Goal: Information Seeking & Learning: Check status

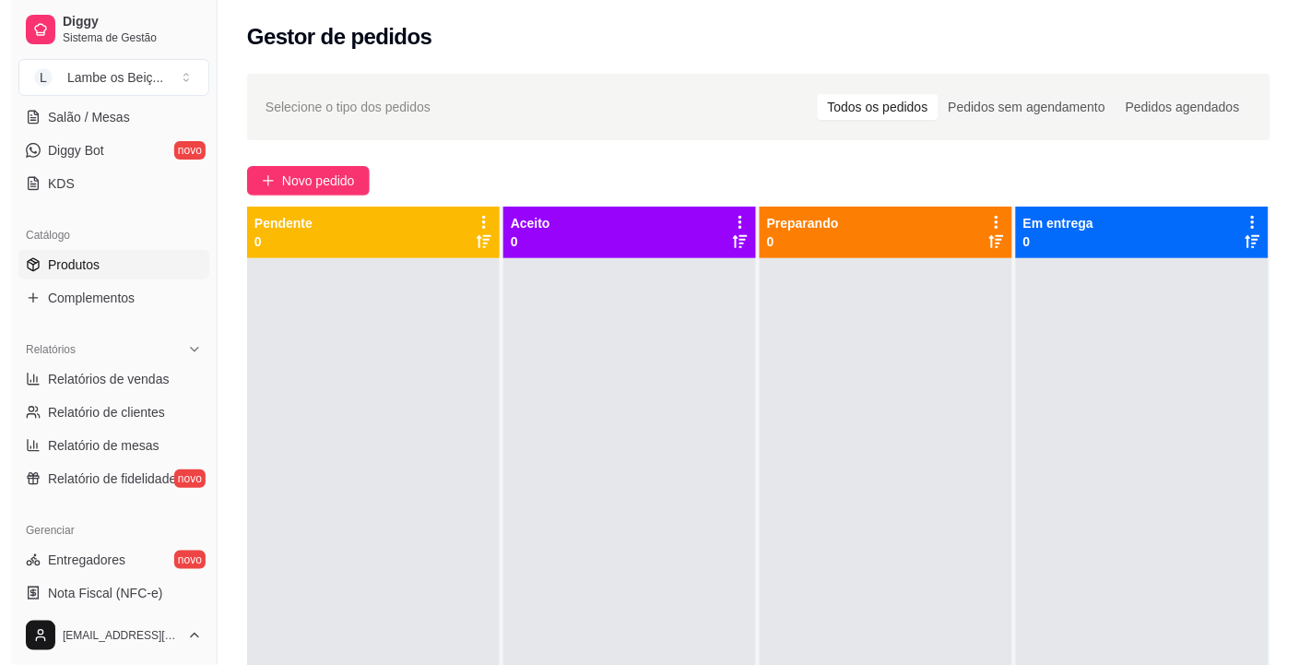
scroll to position [373, 0]
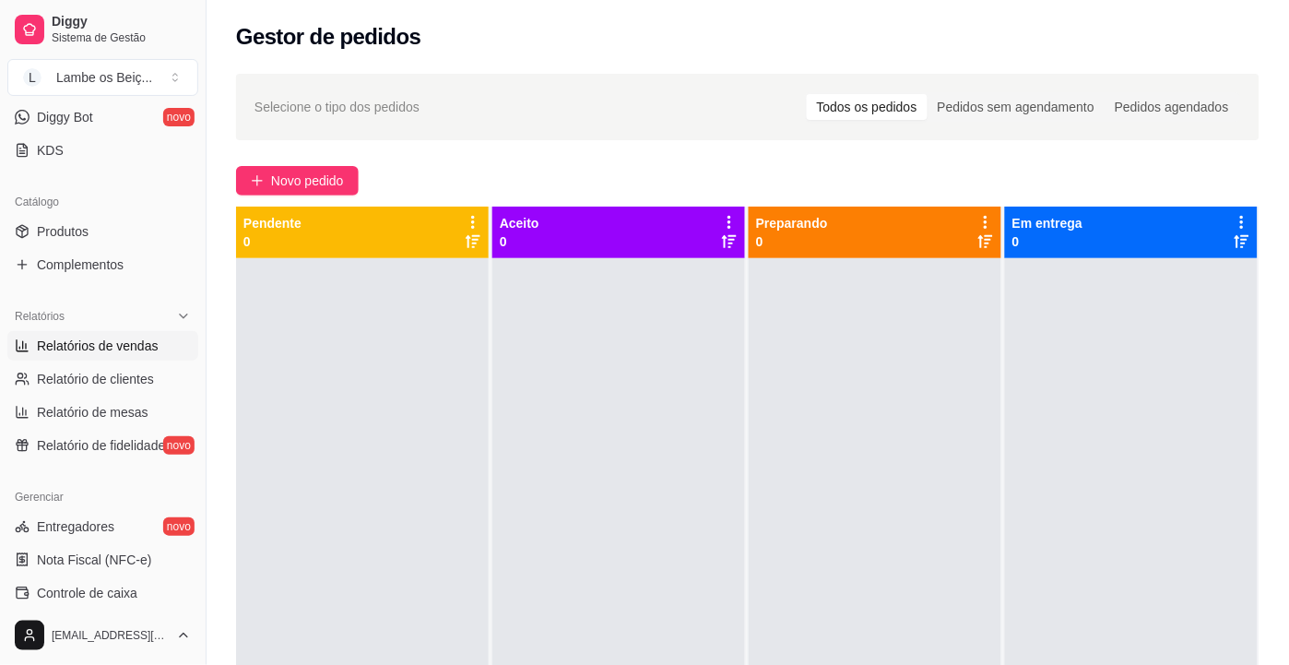
click at [114, 348] on span "Relatórios de vendas" at bounding box center [98, 346] width 122 height 18
select select "ALL"
select select "0"
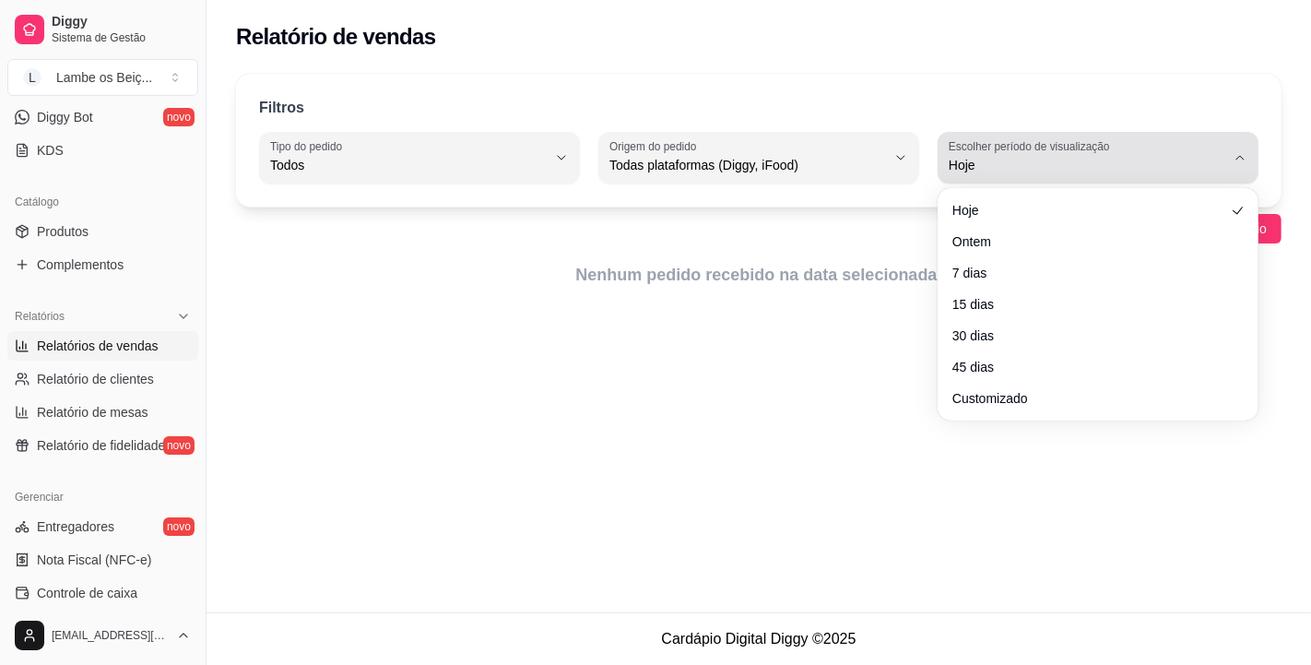
click at [1197, 150] on div "Hoje" at bounding box center [1087, 157] width 277 height 37
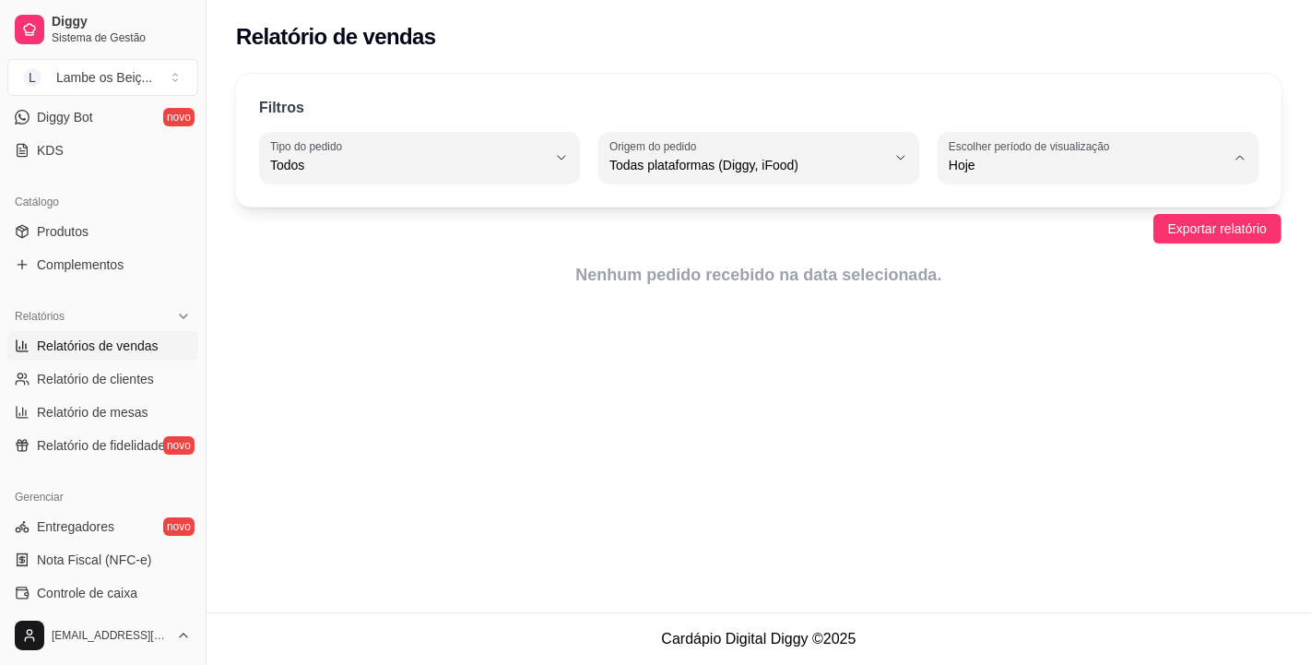
click at [1009, 398] on span "Customizado" at bounding box center [1089, 390] width 262 height 18
type input "-1"
select select "-1"
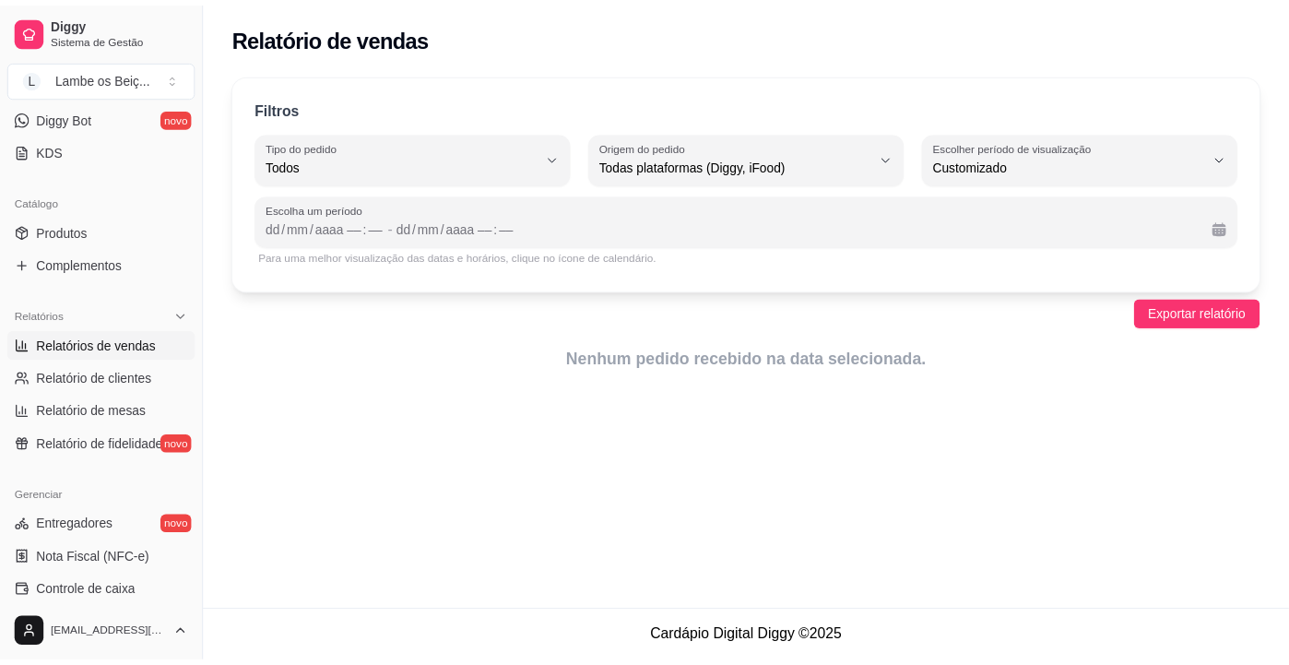
scroll to position [17, 0]
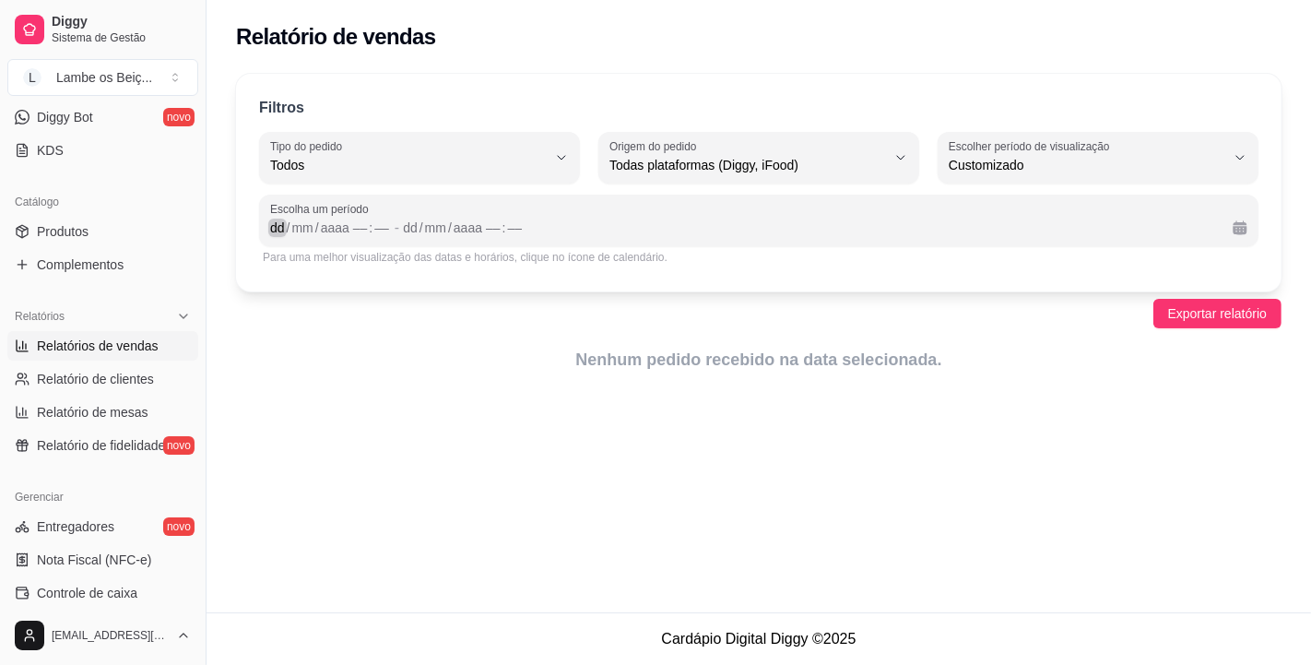
click at [271, 224] on div "dd" at bounding box center [277, 228] width 18 height 18
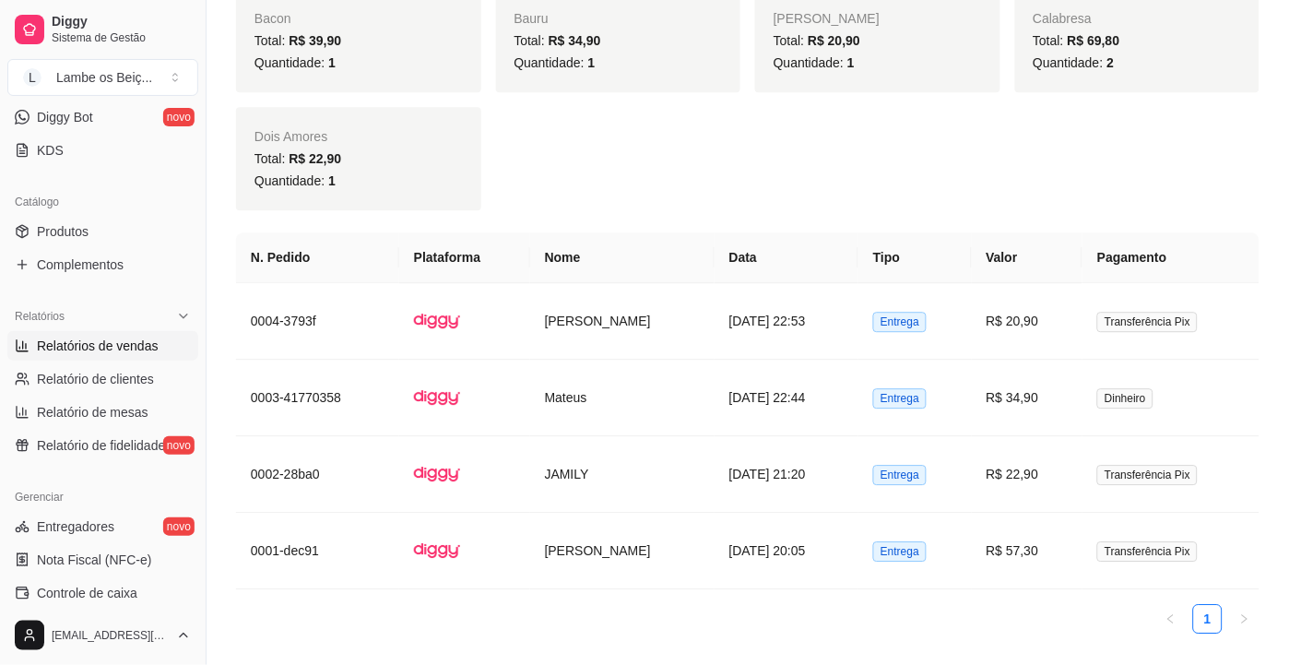
scroll to position [0, 0]
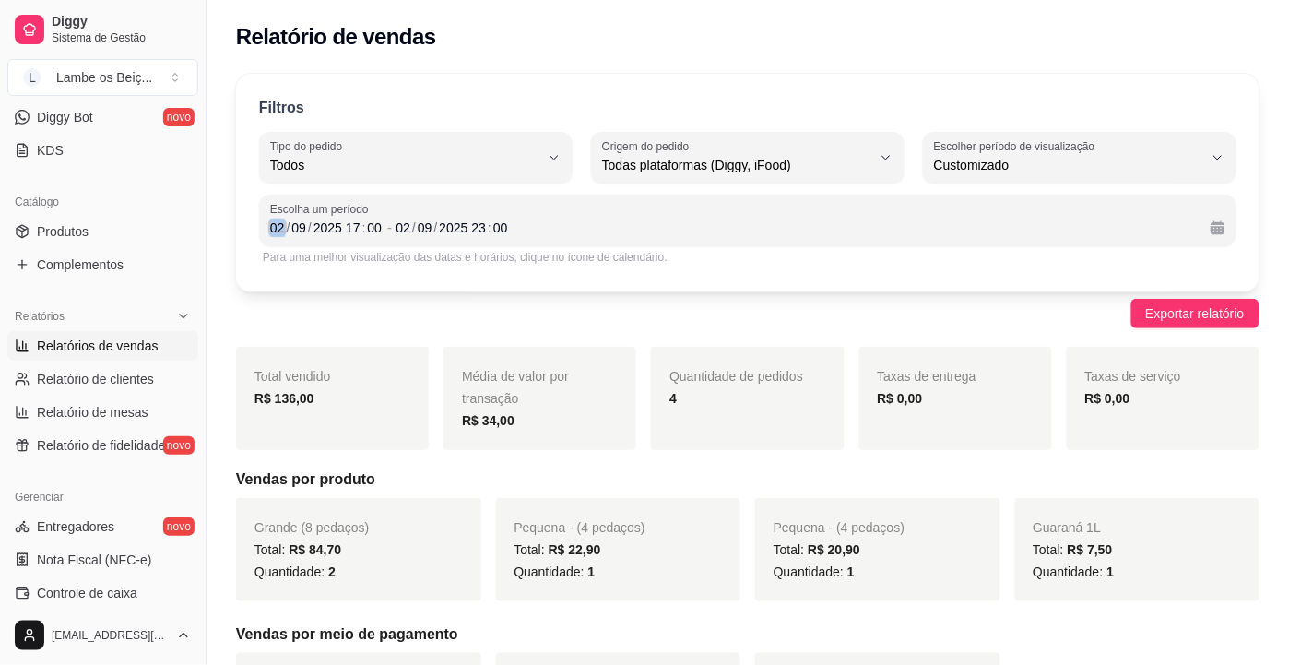
drag, startPoint x: 281, startPoint y: 231, endPoint x: 262, endPoint y: 231, distance: 19.4
click at [262, 231] on div "Escolha um período [DATE] 17 : 00 - [DATE] 23 : 00" at bounding box center [748, 221] width 978 height 52
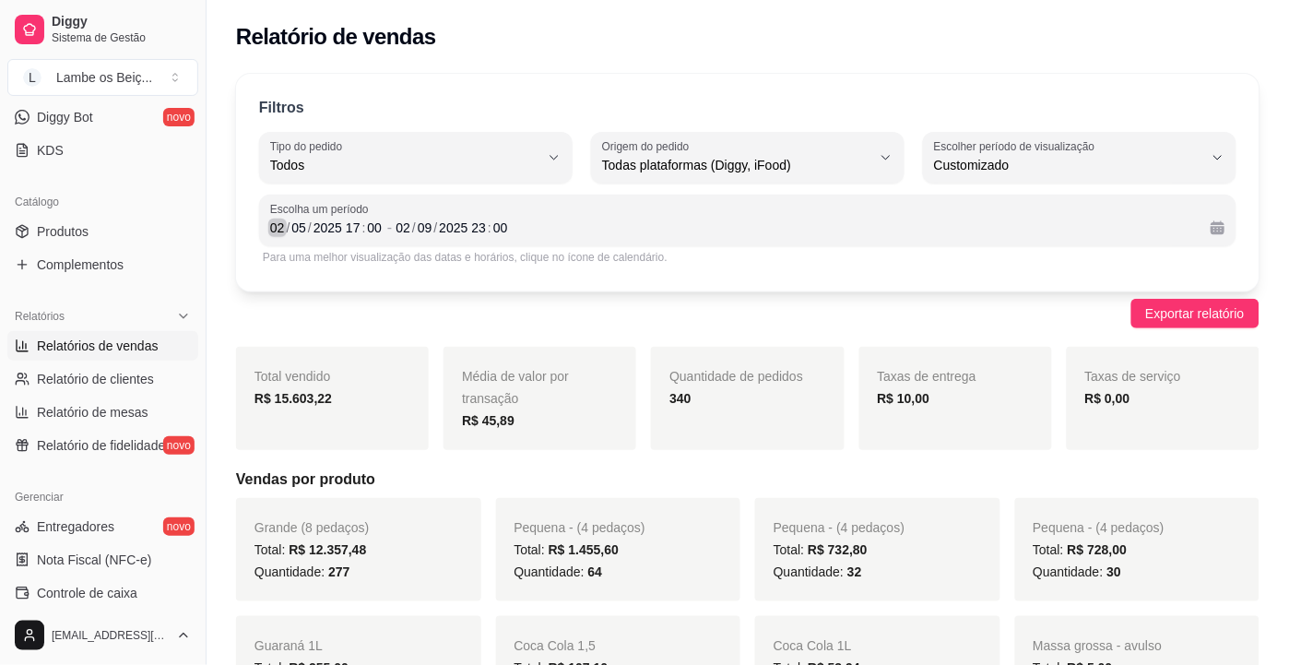
click at [266, 229] on div "Escolha um período [DATE] 17 : 00 - [DATE] 23 : 00" at bounding box center [748, 221] width 978 height 52
click at [307, 234] on div "/" at bounding box center [309, 228] width 7 height 18
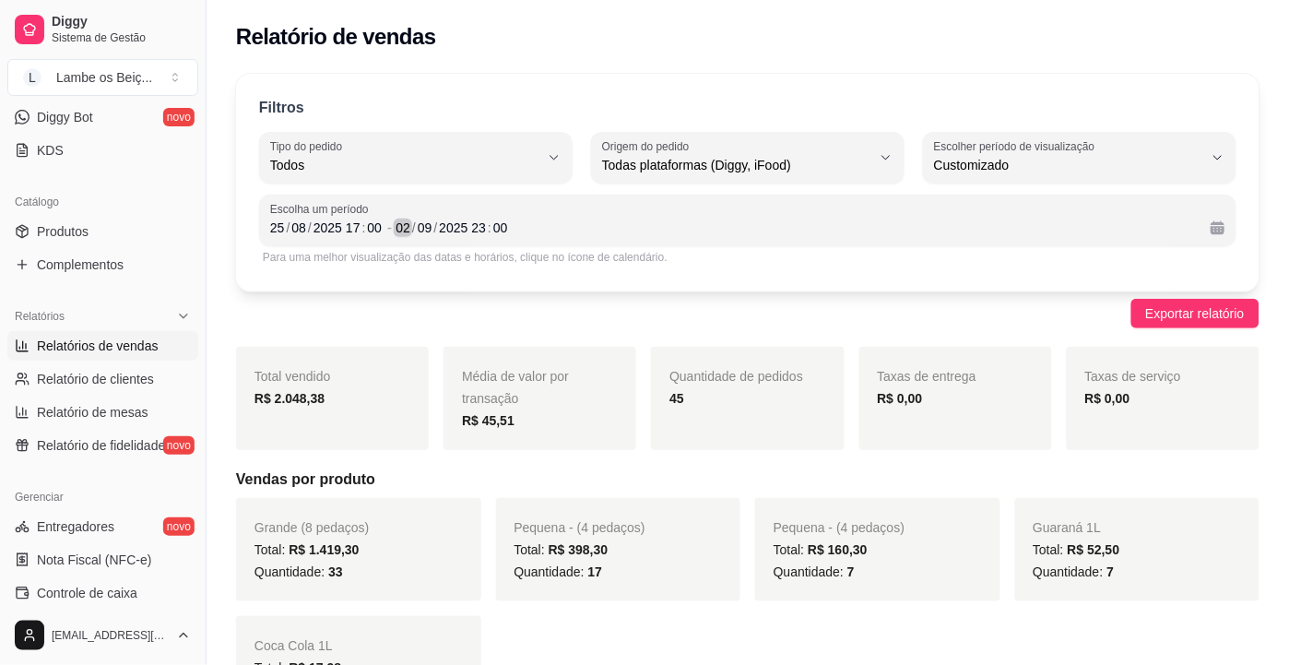
click at [411, 229] on div "/" at bounding box center [413, 228] width 7 height 18
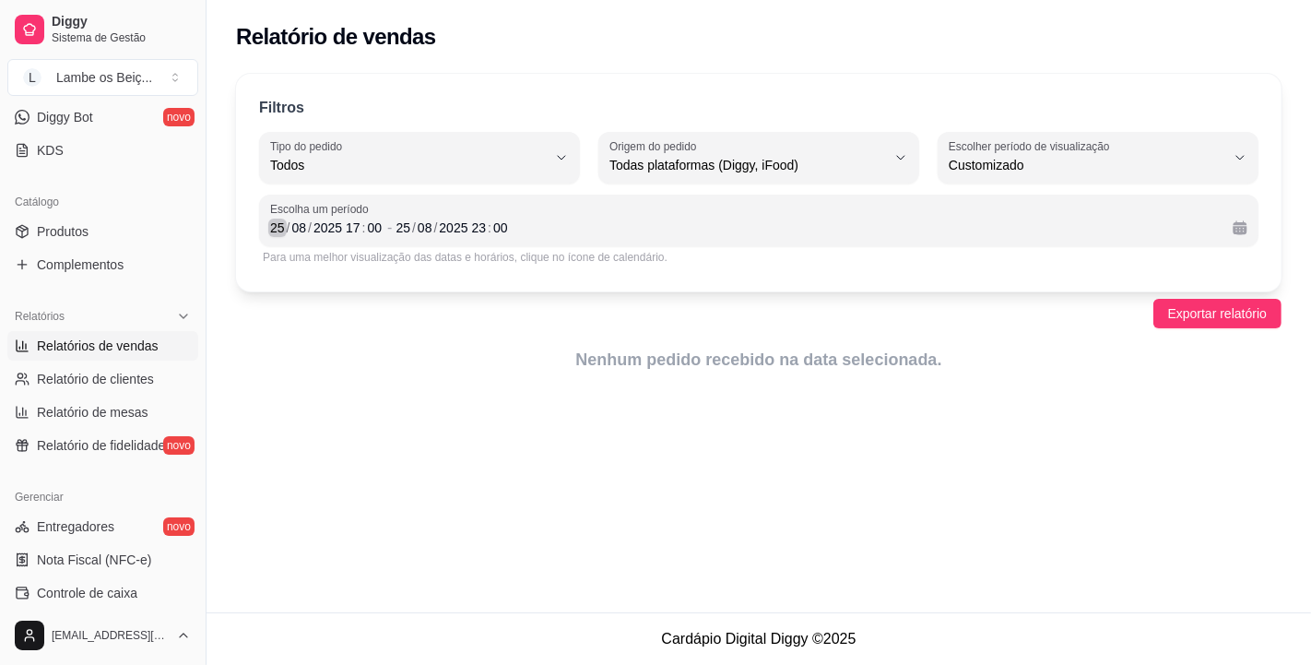
click at [287, 227] on div "/" at bounding box center [288, 228] width 7 height 18
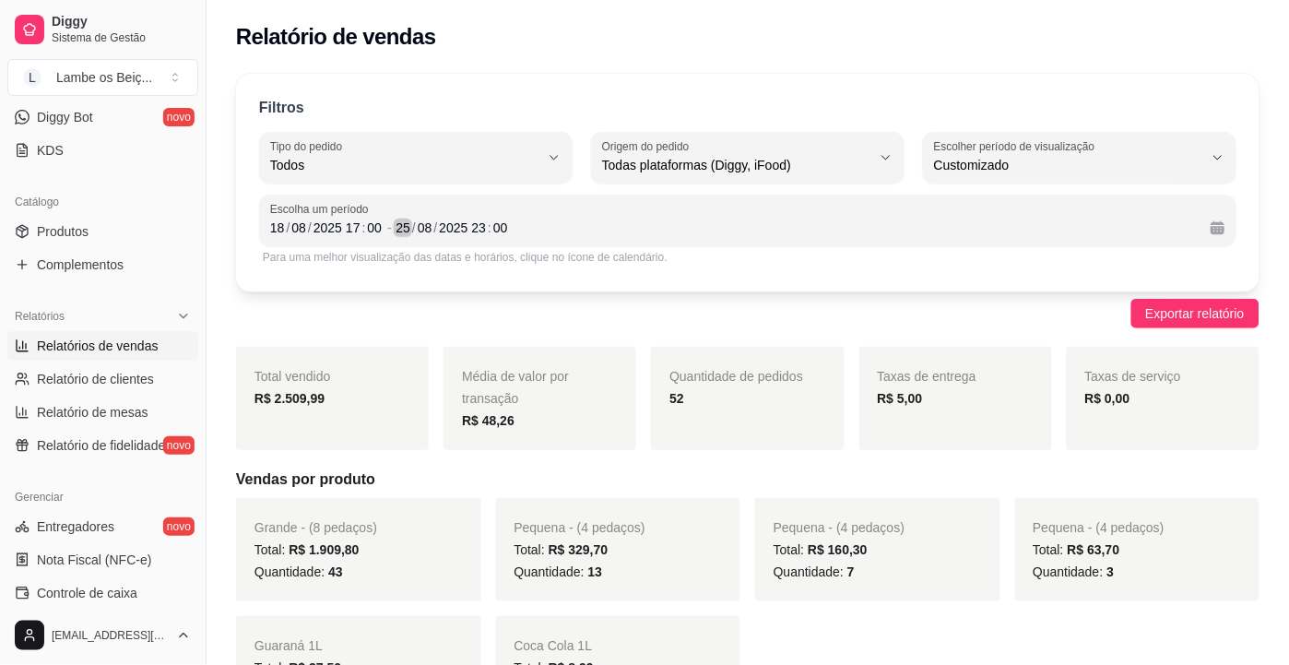
click at [410, 228] on div "/" at bounding box center [413, 228] width 7 height 18
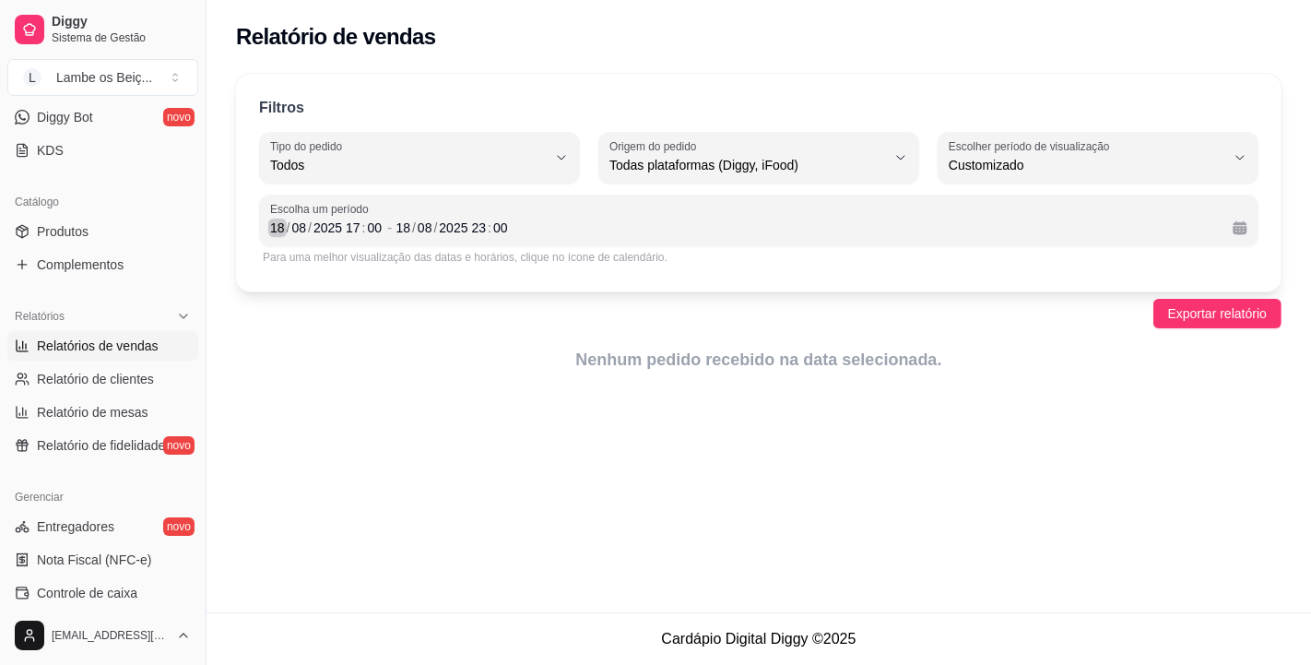
click at [282, 225] on div "18" at bounding box center [277, 228] width 18 height 18
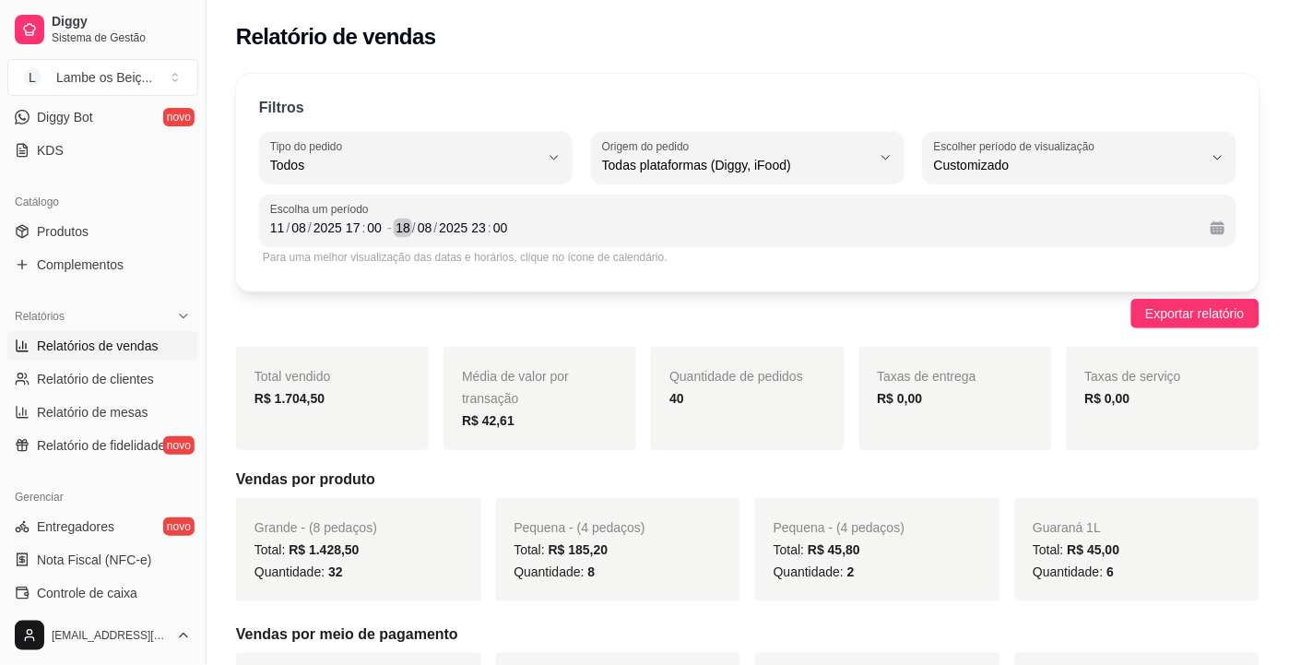
click at [411, 228] on div "/" at bounding box center [413, 228] width 7 height 18
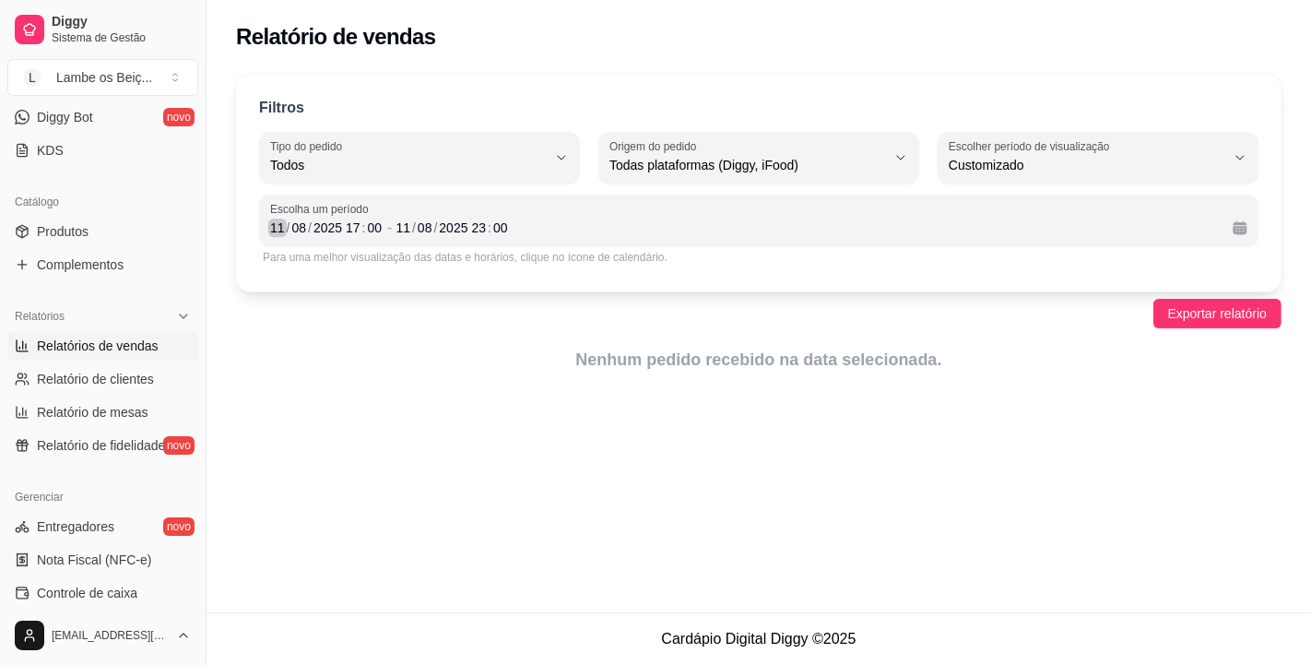
click at [281, 227] on div "11" at bounding box center [277, 228] width 18 height 18
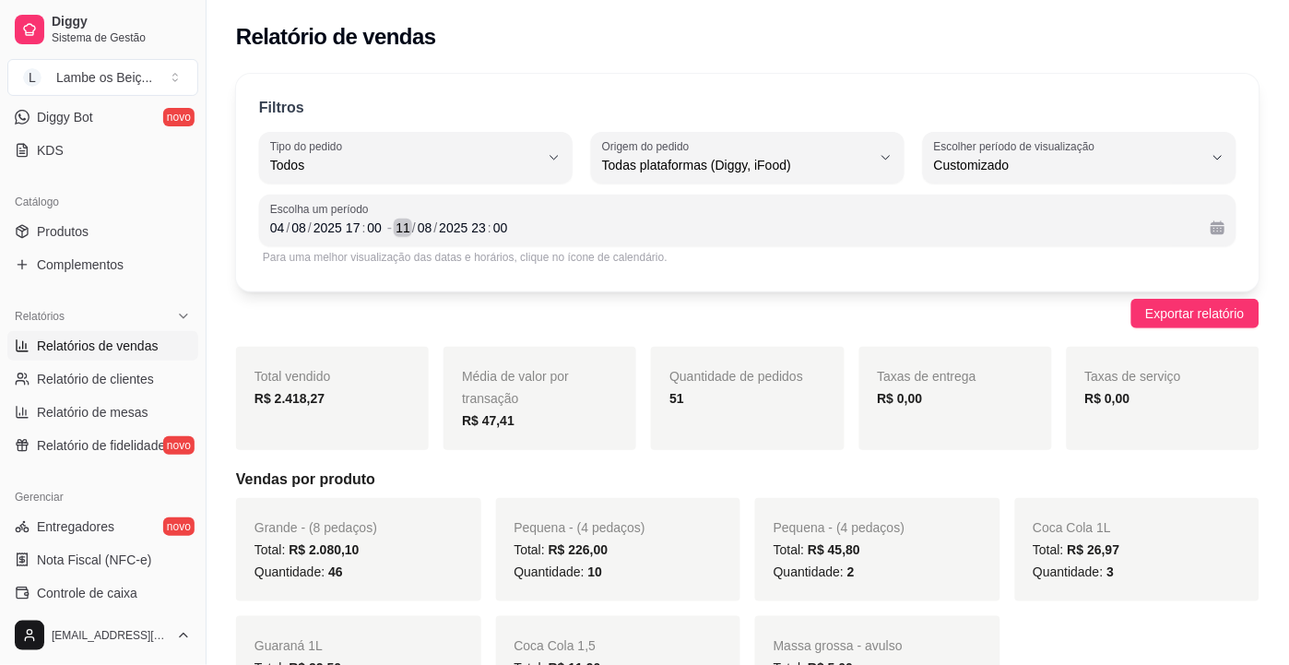
click at [409, 228] on div "11" at bounding box center [403, 228] width 18 height 18
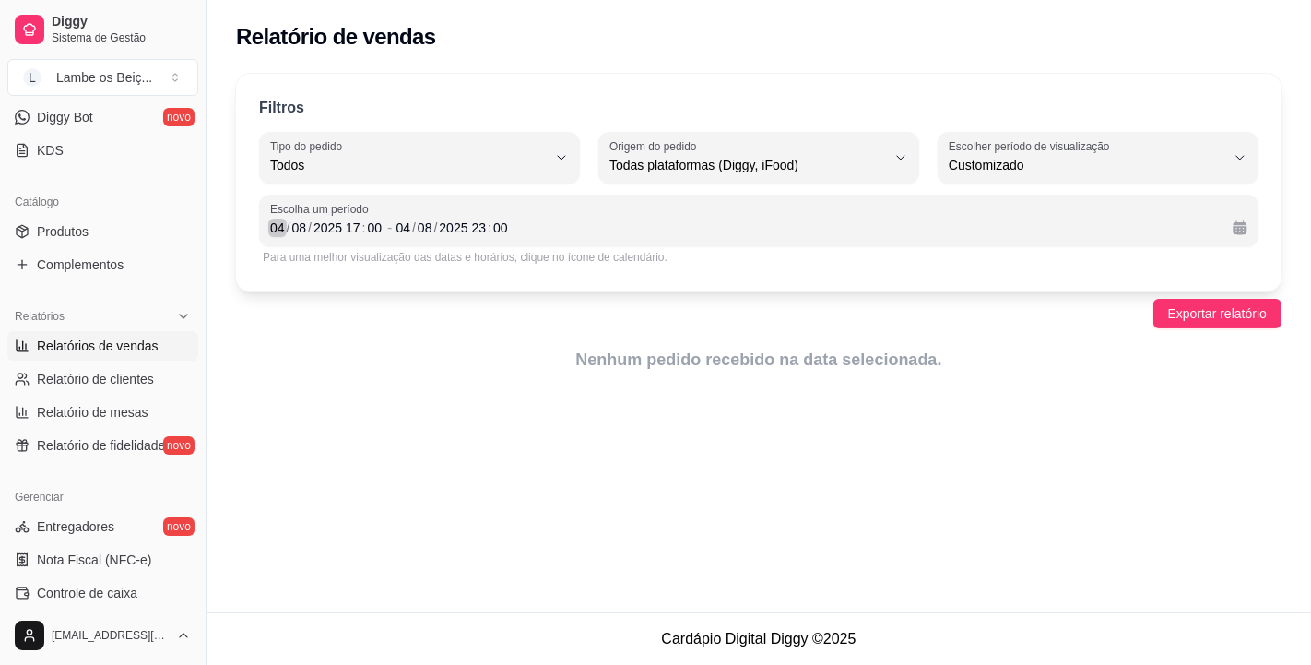
click at [265, 223] on div "Escolha um período [DATE] 17 : 00 - [DATE] 23 : 00" at bounding box center [759, 221] width 1000 height 52
click at [285, 229] on div "/" at bounding box center [288, 228] width 7 height 18
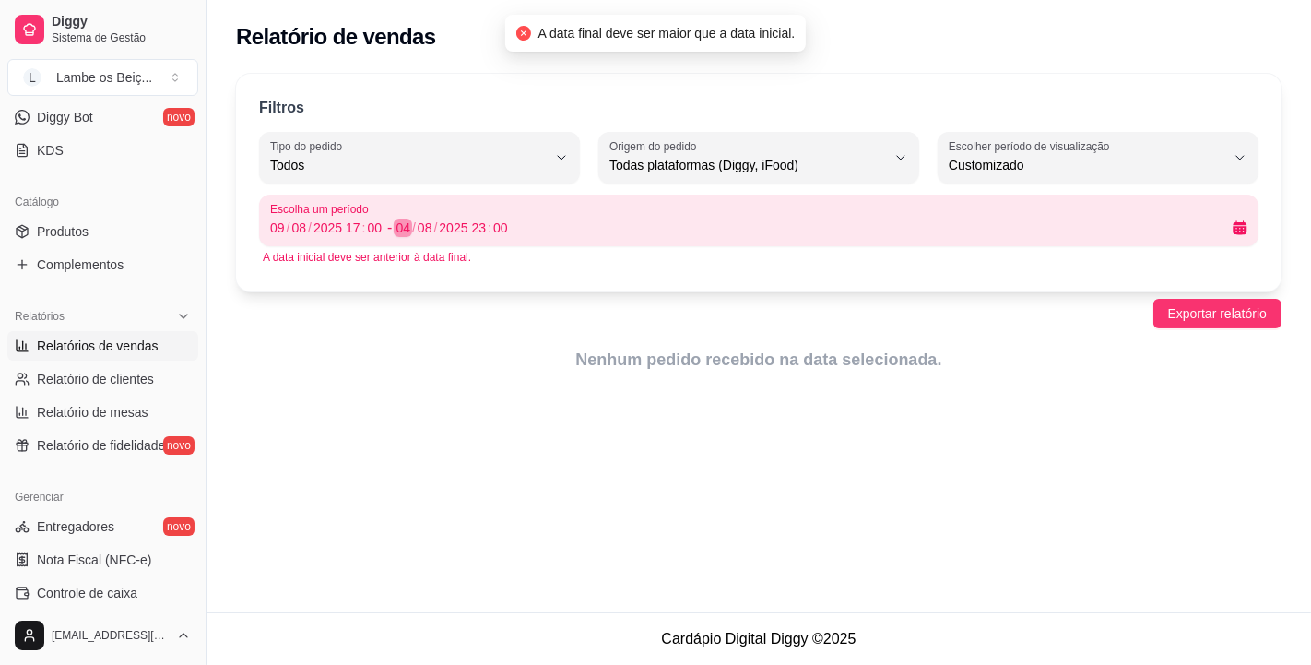
click at [410, 225] on div "/" at bounding box center [413, 228] width 7 height 18
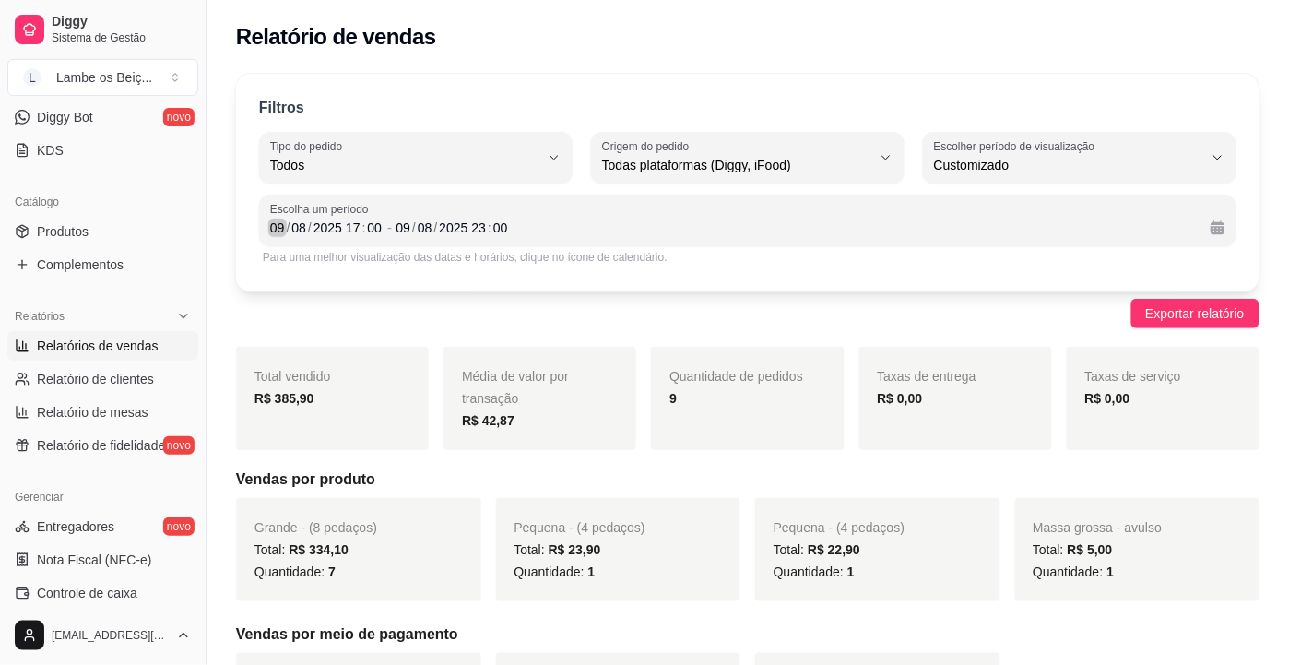
click at [282, 224] on div "09" at bounding box center [277, 228] width 18 height 18
click at [285, 224] on div "/" at bounding box center [288, 228] width 7 height 18
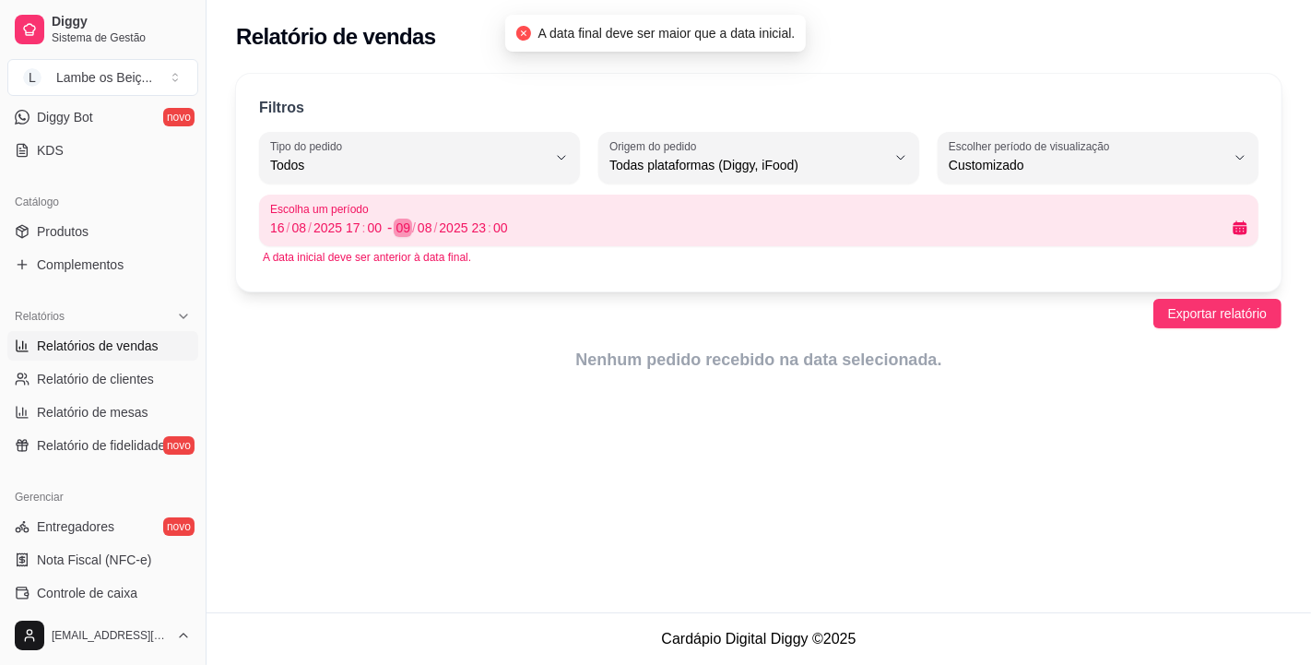
click at [410, 222] on div "/" at bounding box center [413, 228] width 7 height 18
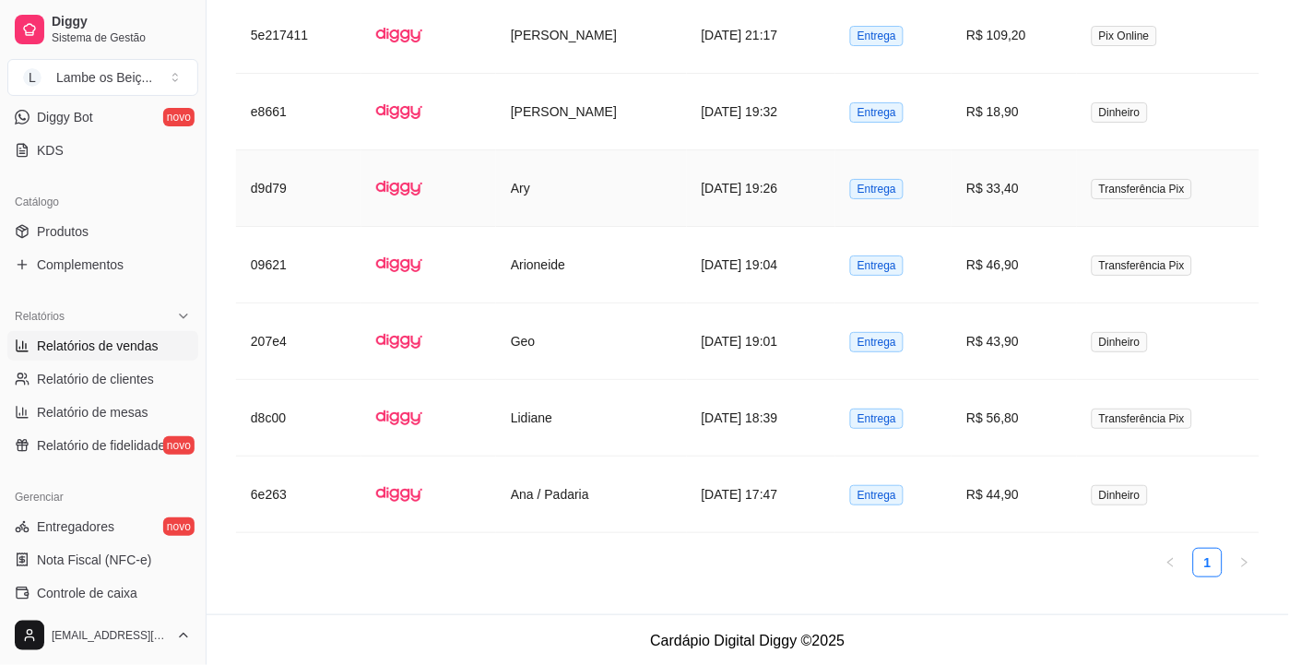
scroll to position [1379, 0]
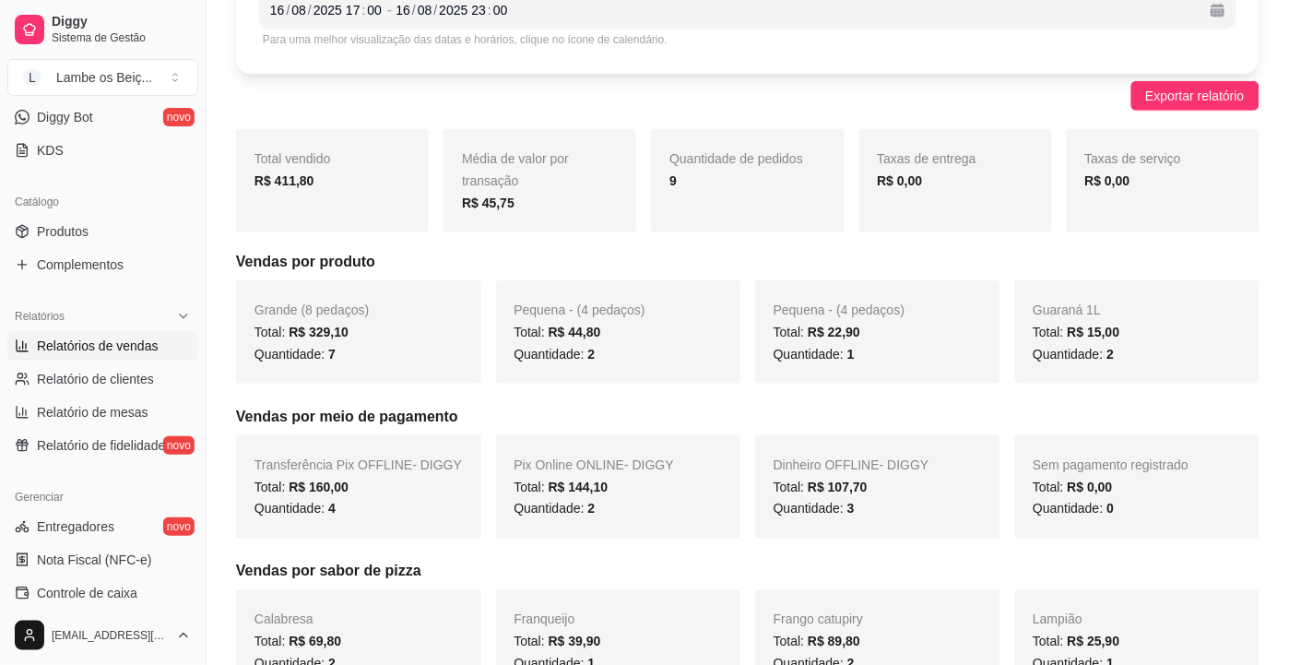
click at [1245, 223] on div "Taxas de serviço R$ 0,00" at bounding box center [1163, 180] width 193 height 103
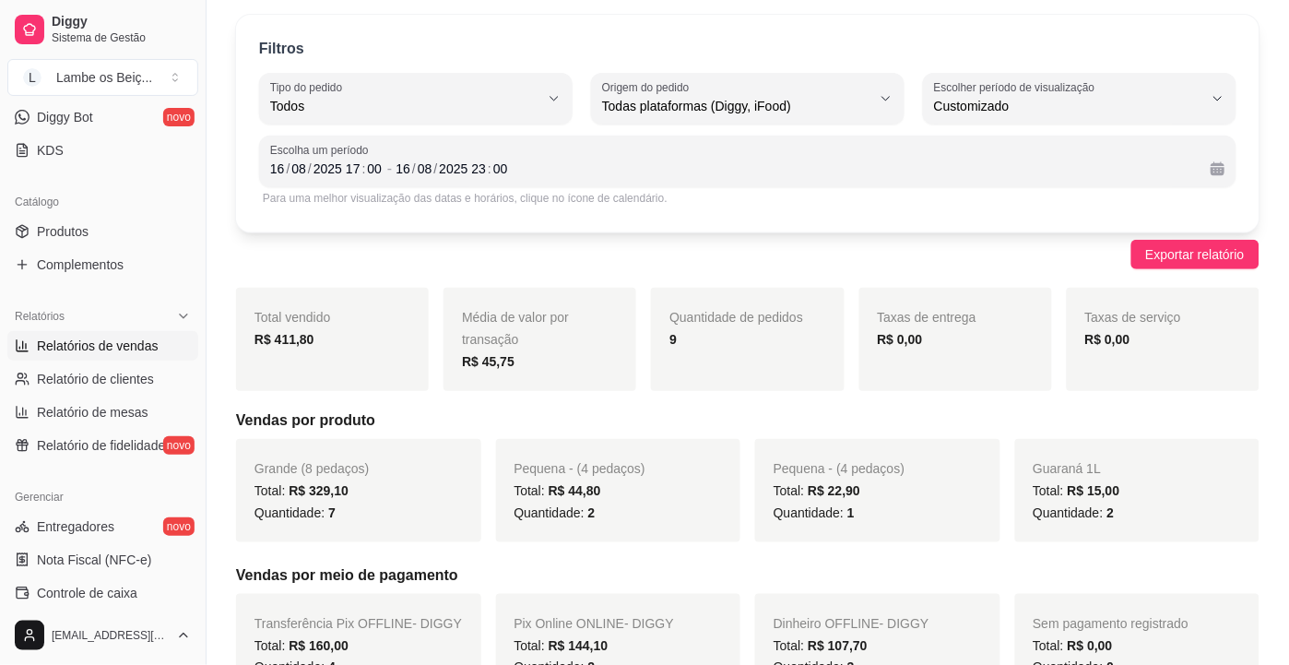
scroll to position [13, 0]
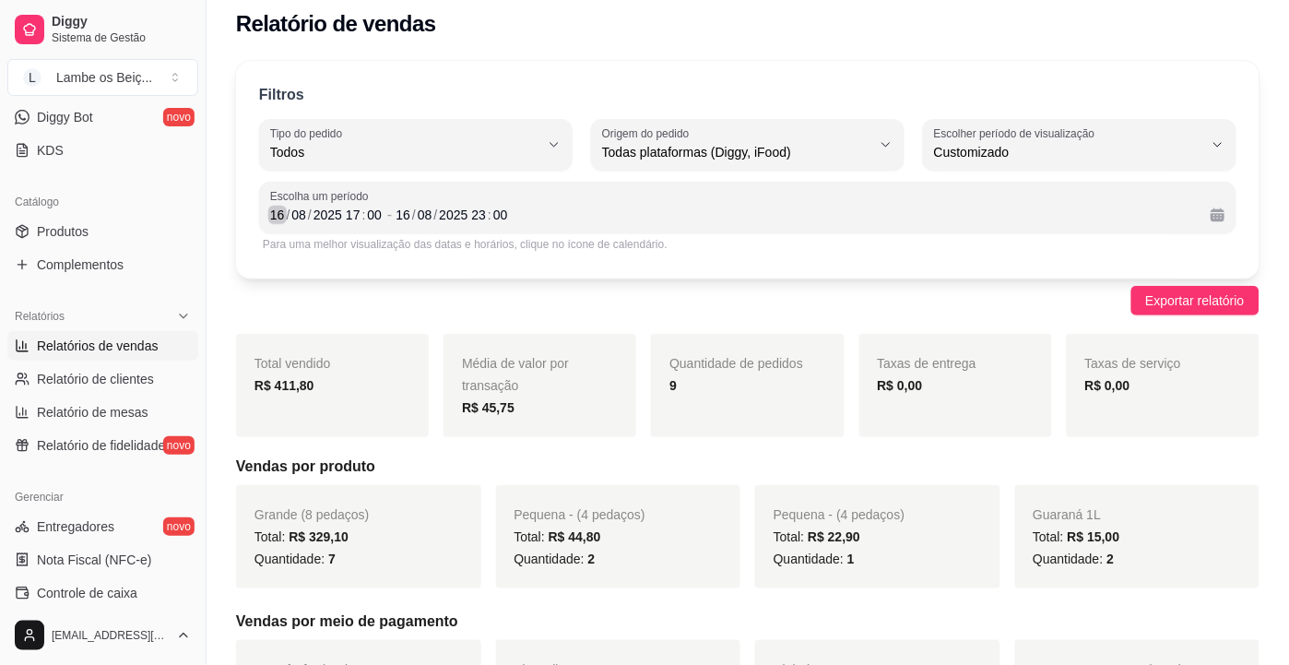
click at [282, 213] on div "16" at bounding box center [277, 215] width 18 height 18
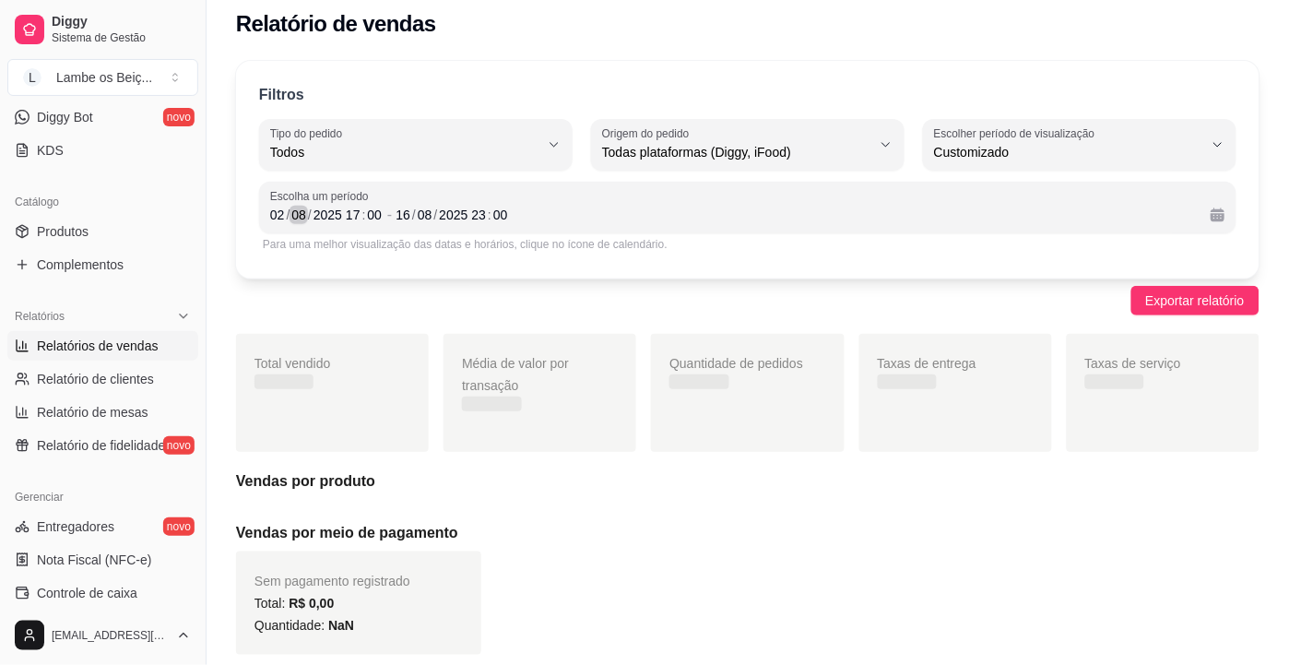
scroll to position [0, 0]
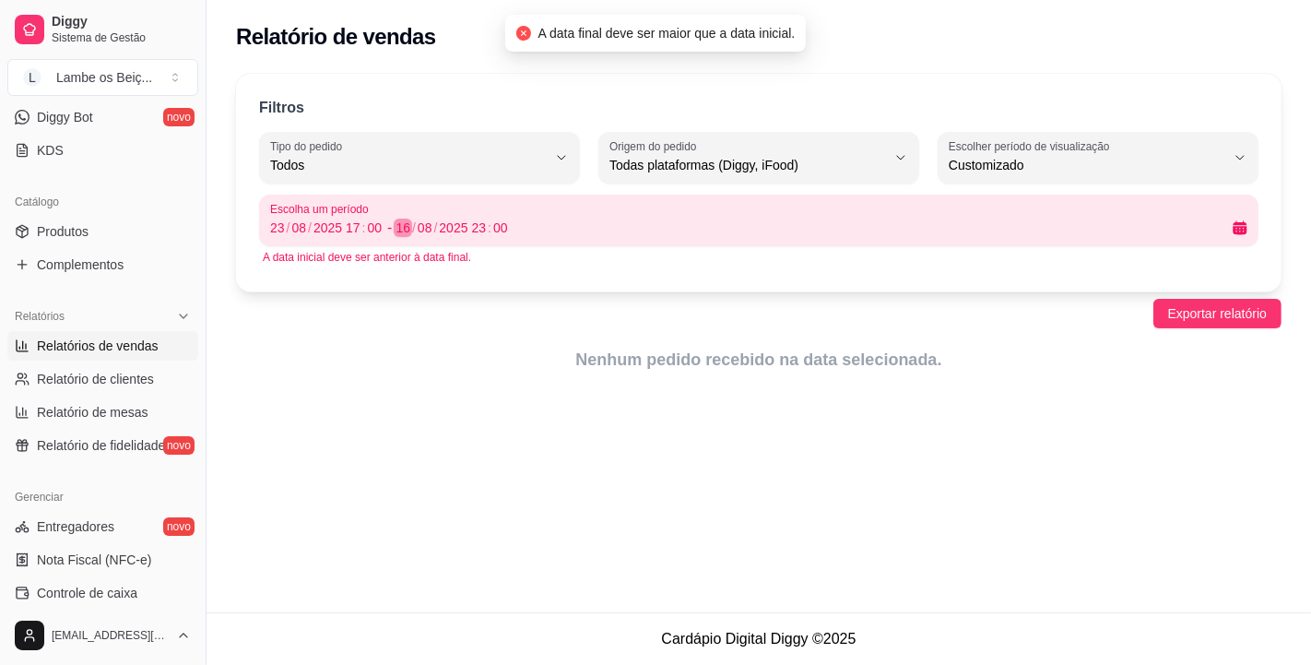
click at [409, 226] on div "16" at bounding box center [403, 228] width 18 height 18
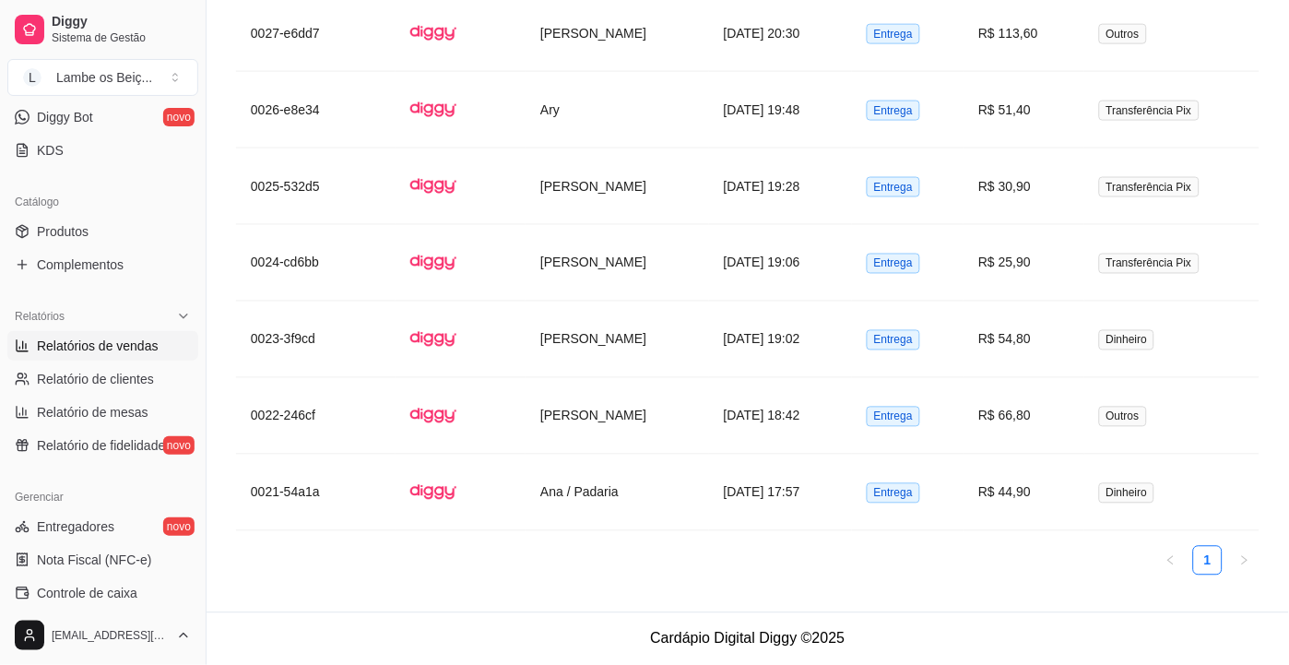
scroll to position [218, 0]
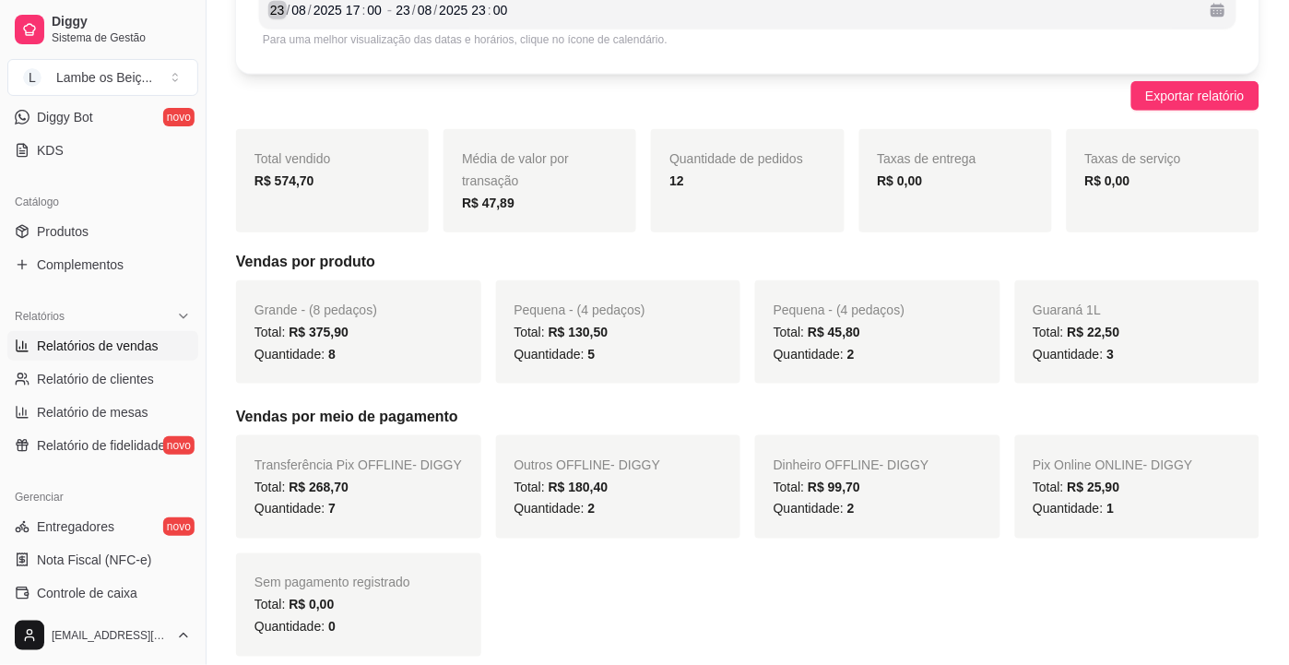
click at [282, 6] on div "23" at bounding box center [277, 10] width 18 height 18
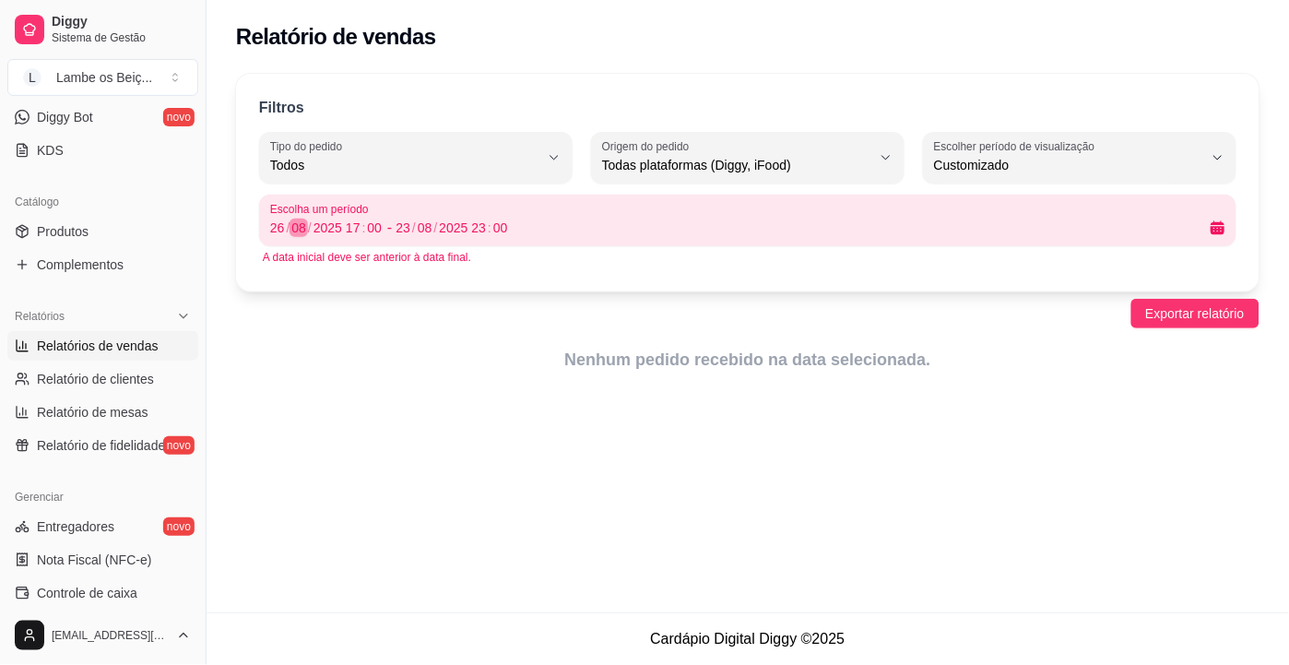
scroll to position [0, 0]
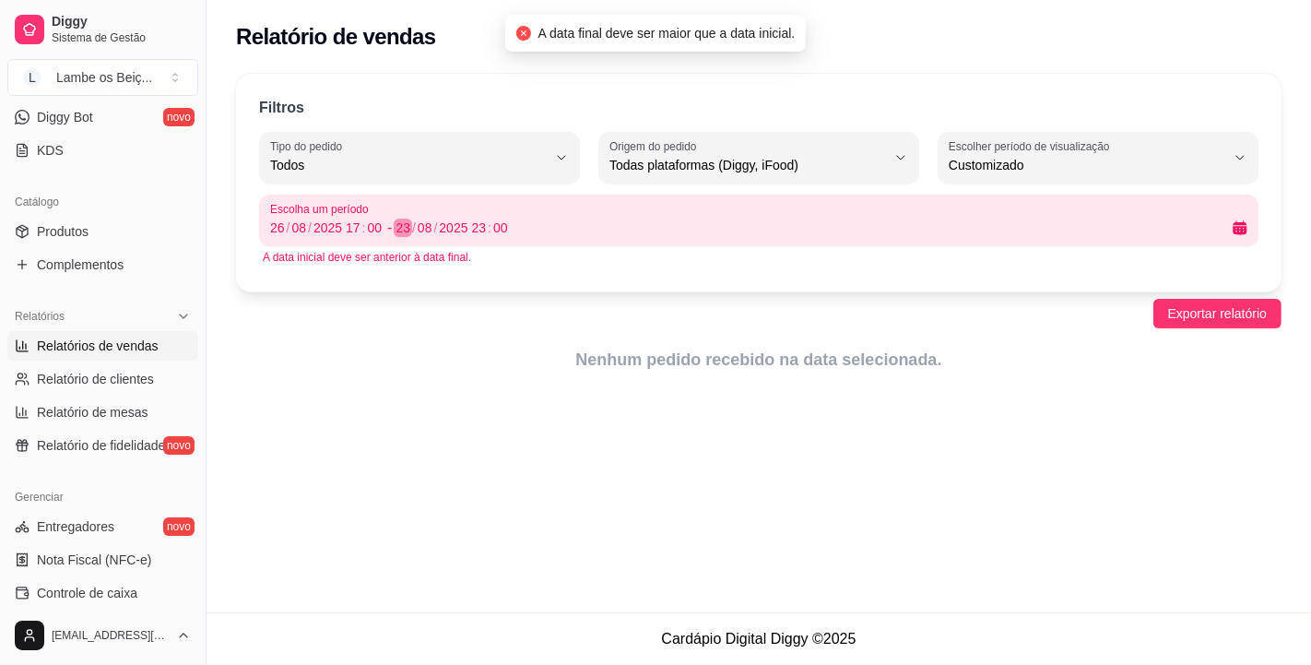
click at [407, 228] on div "23" at bounding box center [403, 228] width 18 height 18
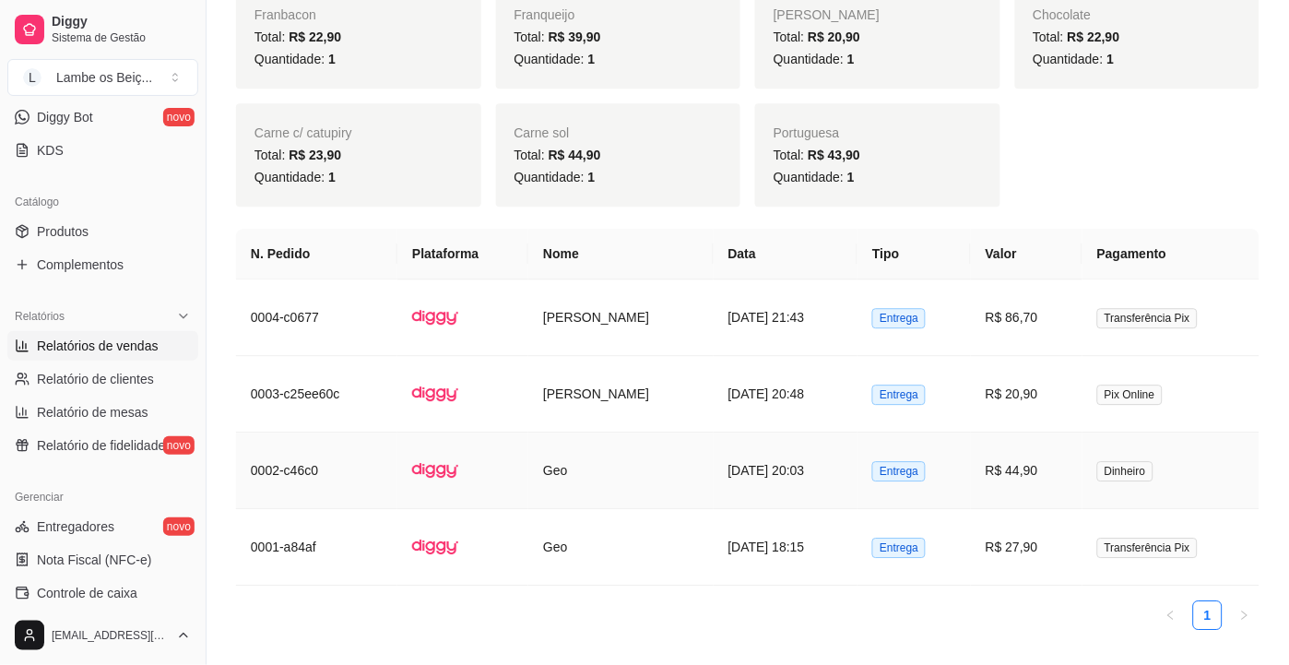
scroll to position [877, 0]
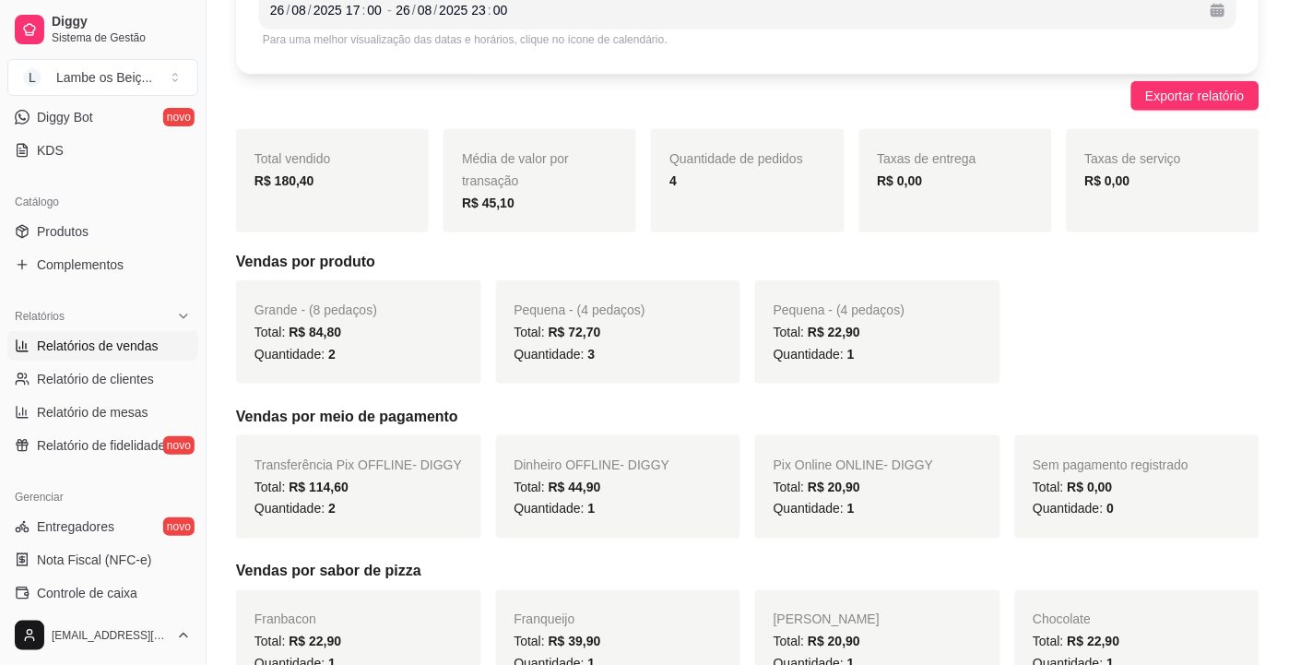
click at [979, 155] on div "Taxas de entrega R$ 0,00" at bounding box center [956, 180] width 193 height 103
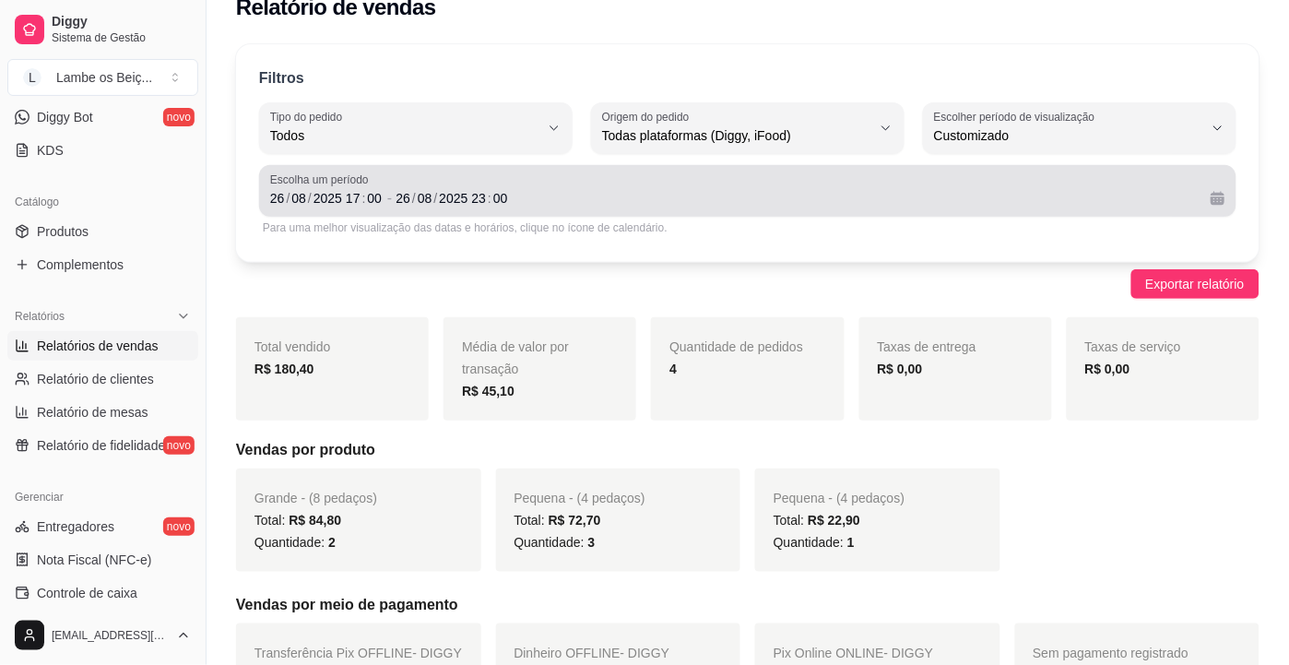
scroll to position [0, 0]
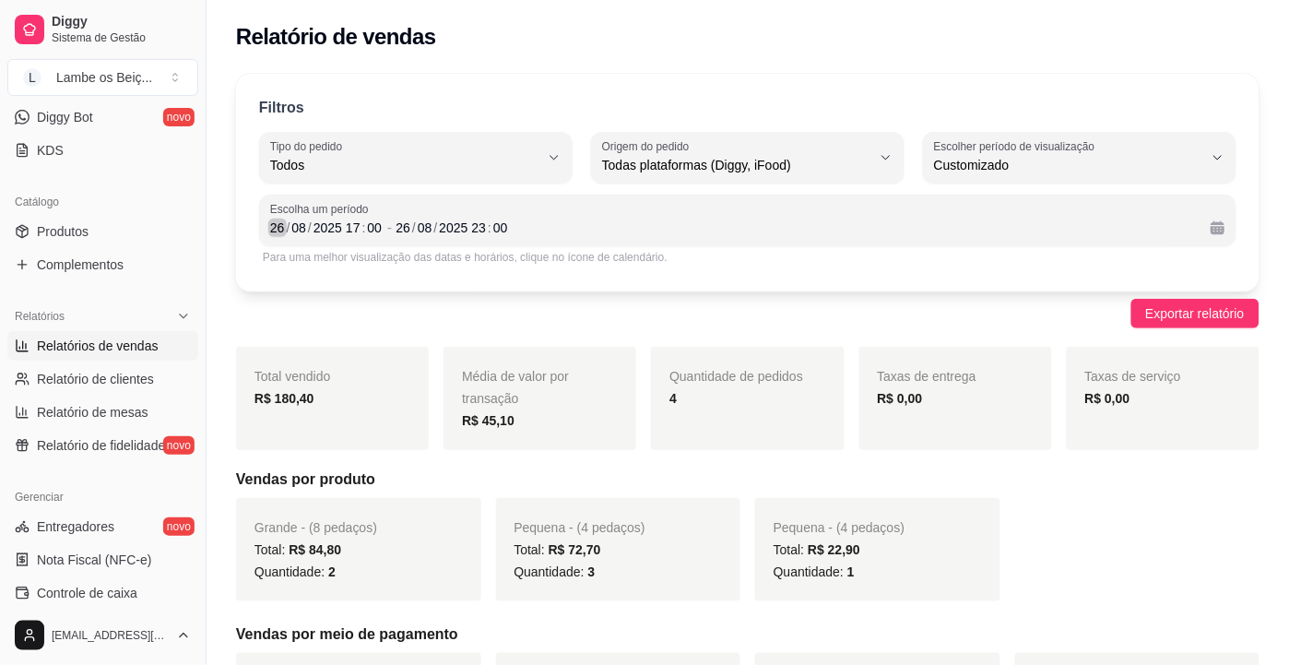
click at [280, 228] on div "26" at bounding box center [277, 228] width 18 height 18
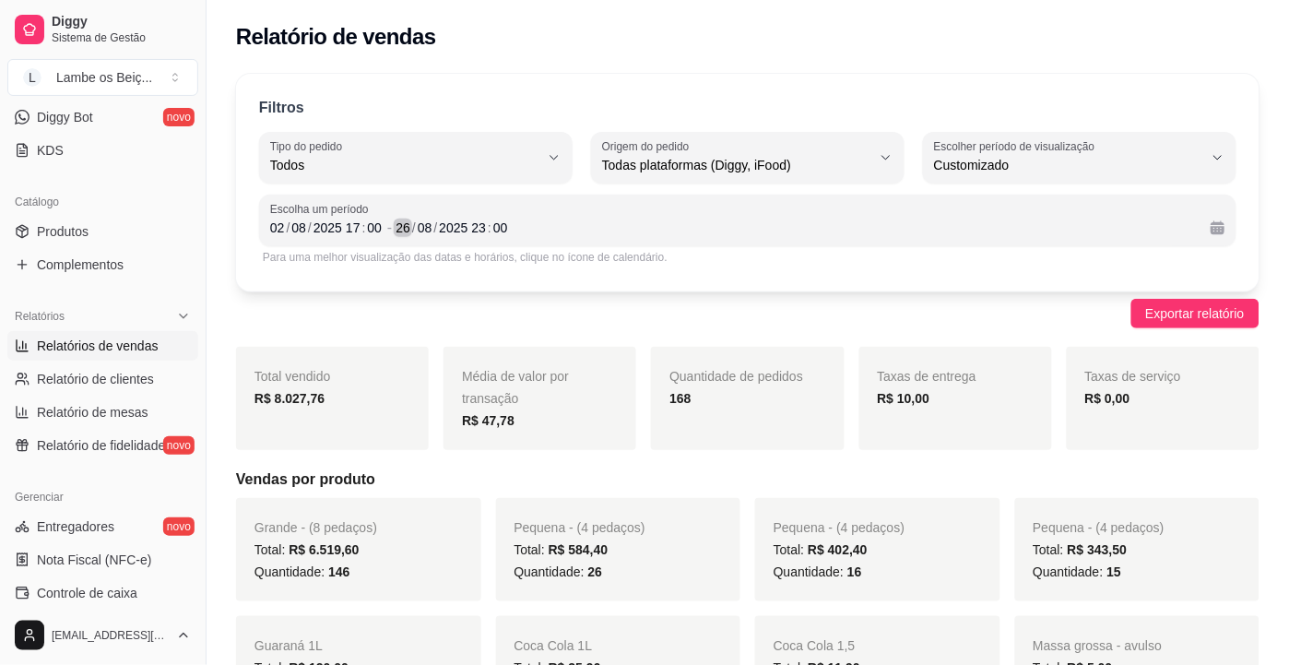
click at [412, 224] on div "/" at bounding box center [413, 228] width 7 height 18
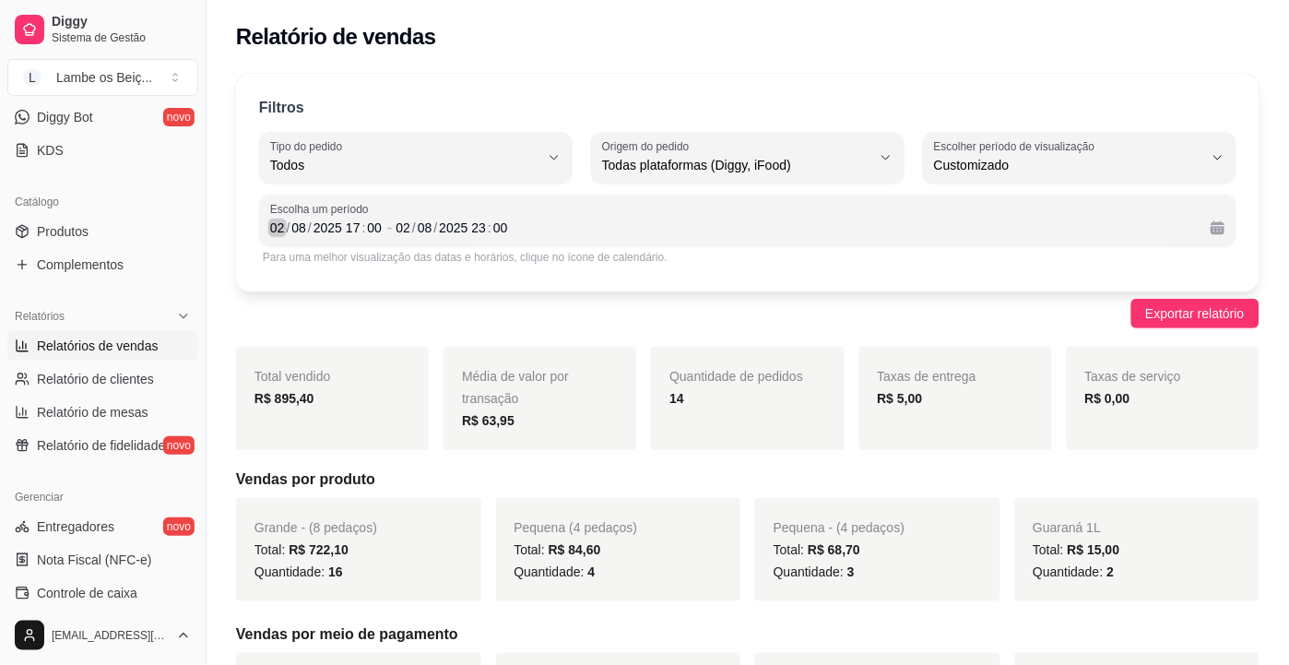
click at [285, 228] on div "/" at bounding box center [288, 228] width 7 height 18
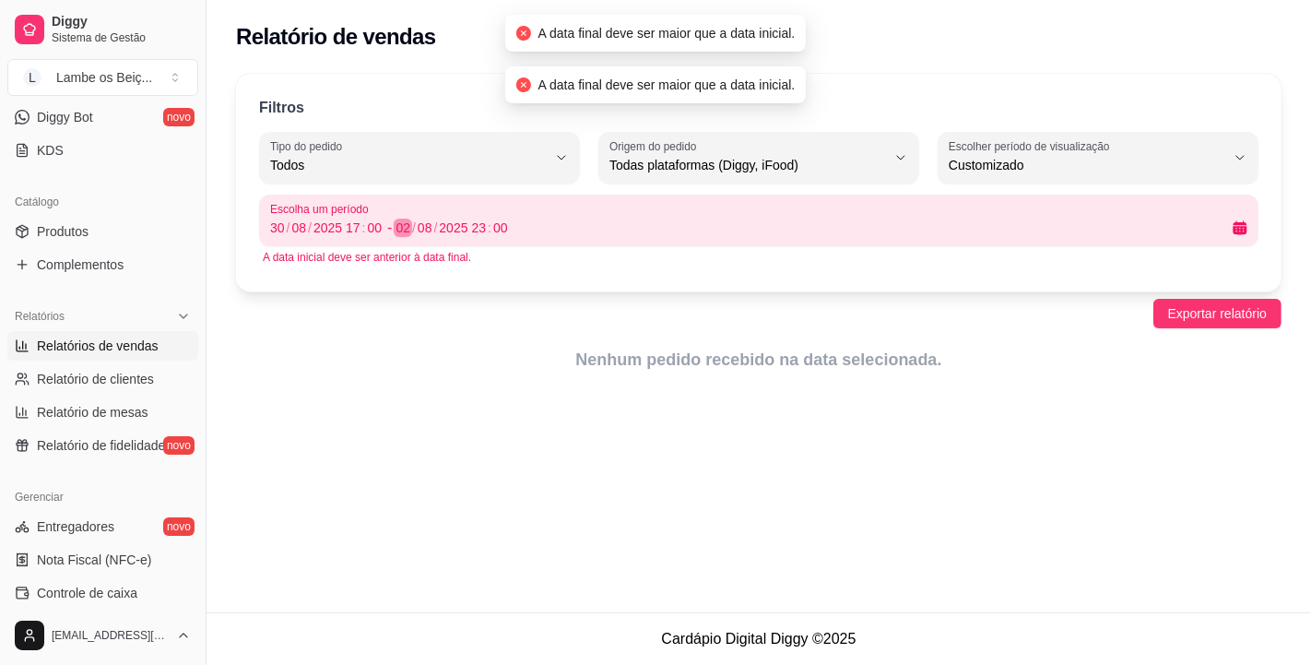
click at [410, 223] on div "/" at bounding box center [413, 228] width 7 height 18
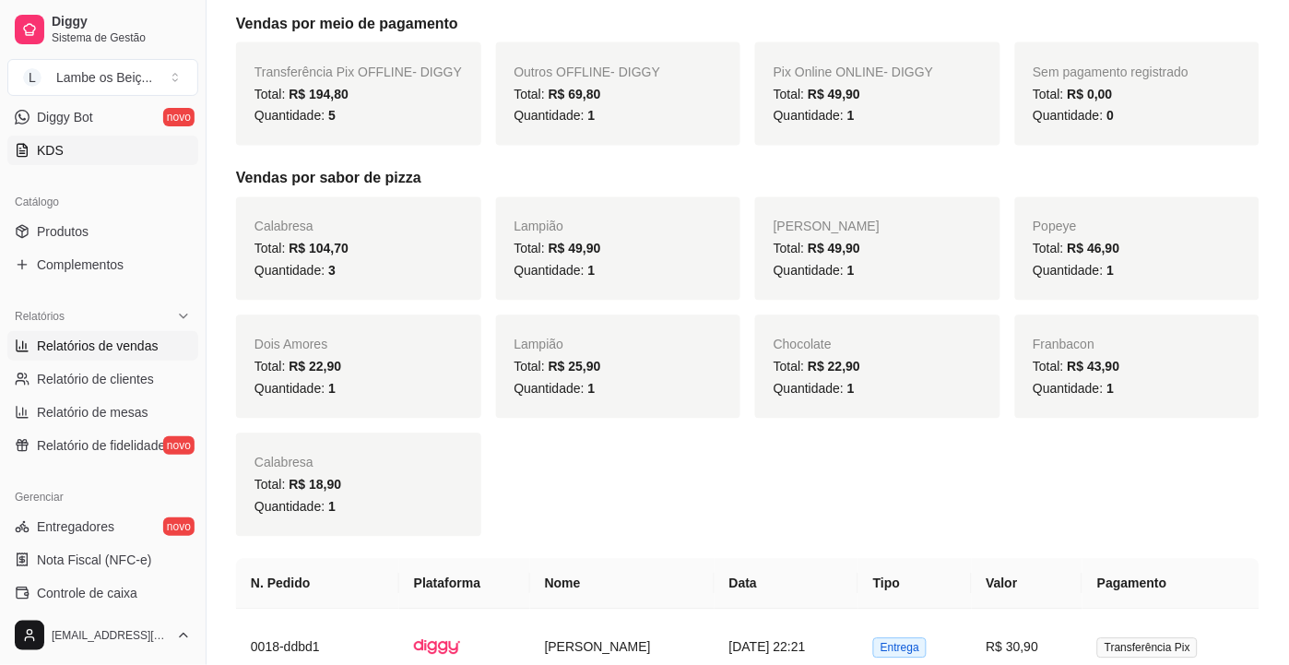
scroll to position [65, 0]
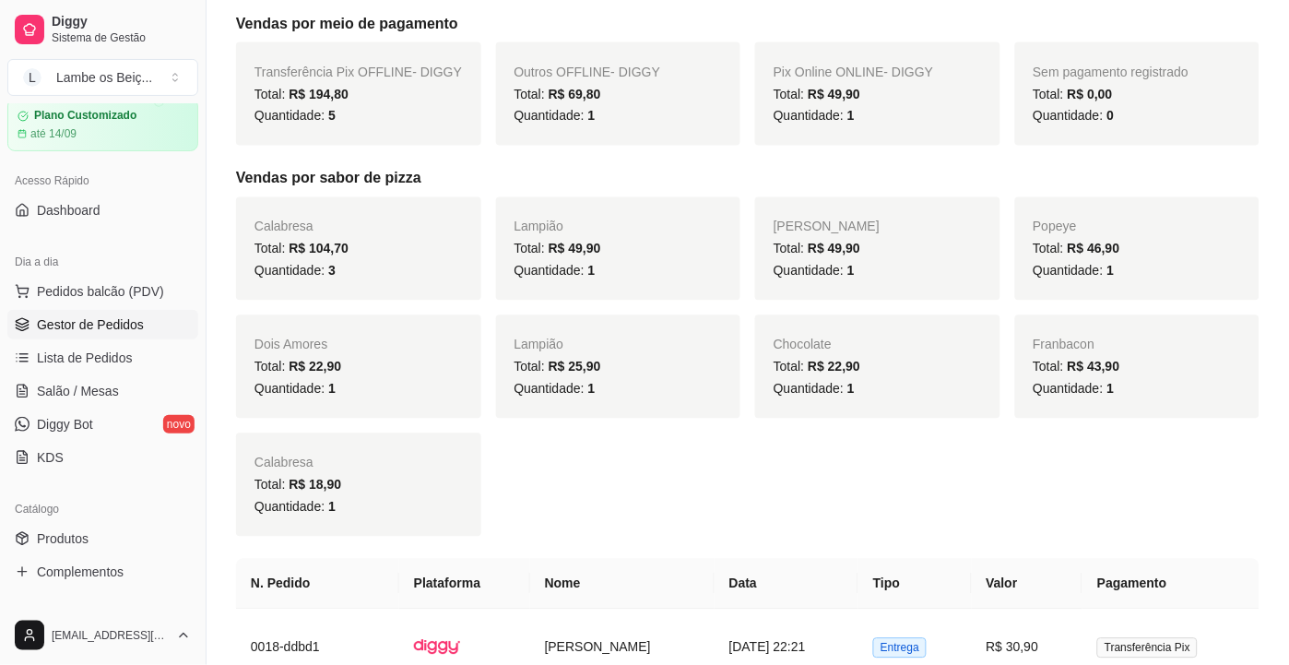
click at [68, 321] on span "Gestor de Pedidos" at bounding box center [90, 324] width 107 height 18
